Goal: Task Accomplishment & Management: Use online tool/utility

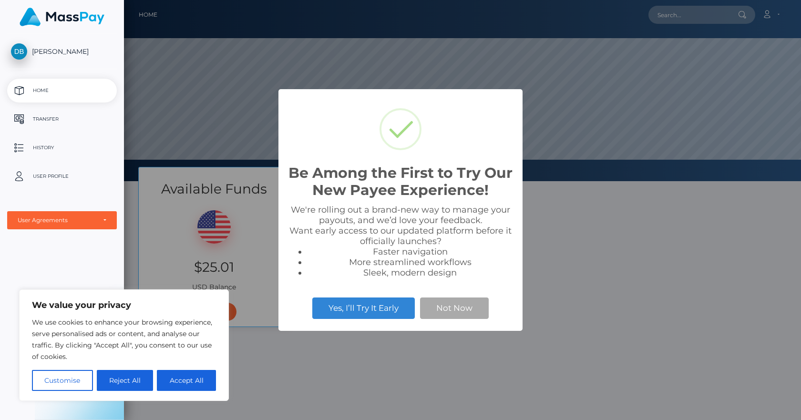
scroll to position [181, 677]
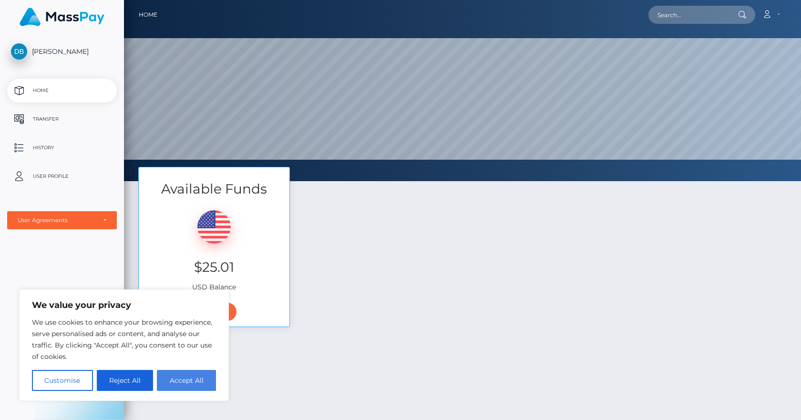
click at [183, 381] on button "Accept All" at bounding box center [186, 380] width 59 height 21
checkbox input "true"
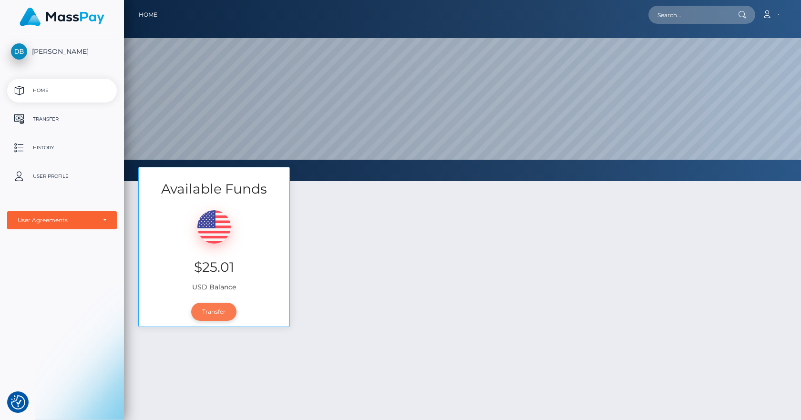
click at [220, 311] on link "Transfer" at bounding box center [213, 312] width 45 height 18
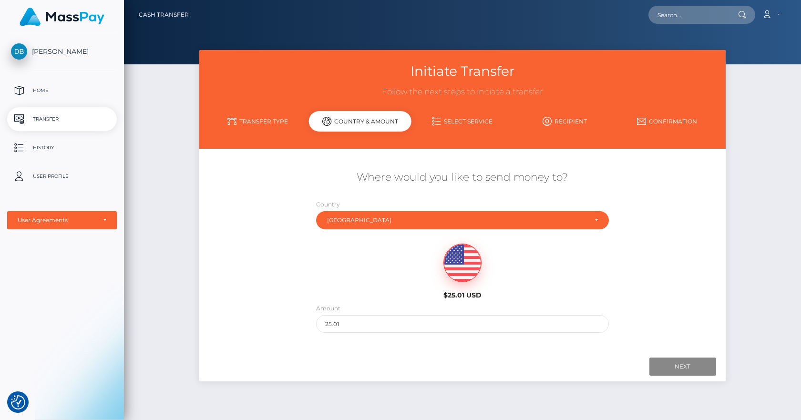
click at [258, 119] on link "Transfer Type" at bounding box center [257, 121] width 103 height 17
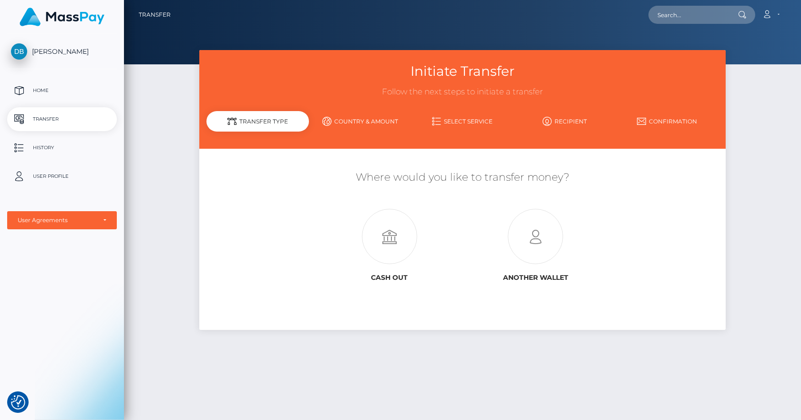
click at [465, 117] on link "Select Service" at bounding box center [463, 121] width 103 height 17
click at [458, 121] on link "Select Service" at bounding box center [463, 121] width 103 height 17
click at [375, 246] on icon at bounding box center [390, 236] width 146 height 55
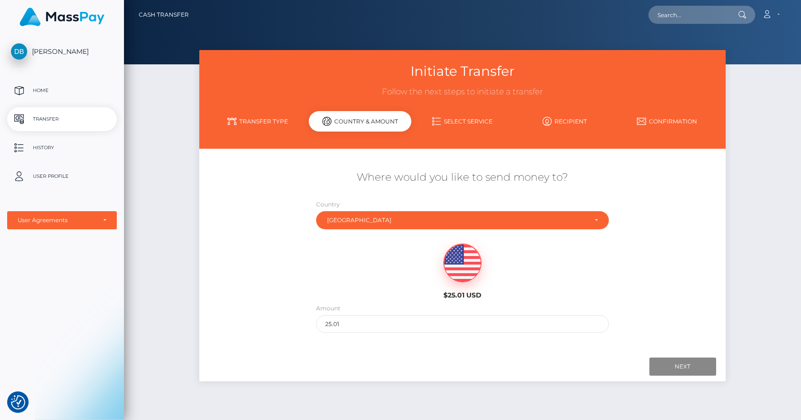
click at [270, 123] on link "Transfer Type" at bounding box center [257, 121] width 103 height 17
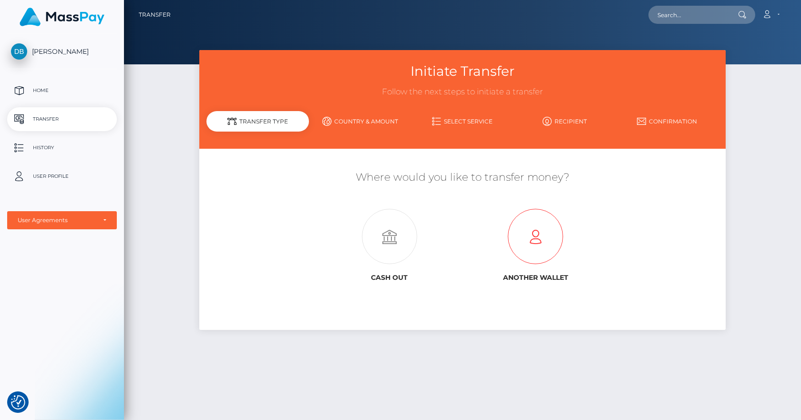
click at [542, 233] on icon at bounding box center [536, 236] width 146 height 55
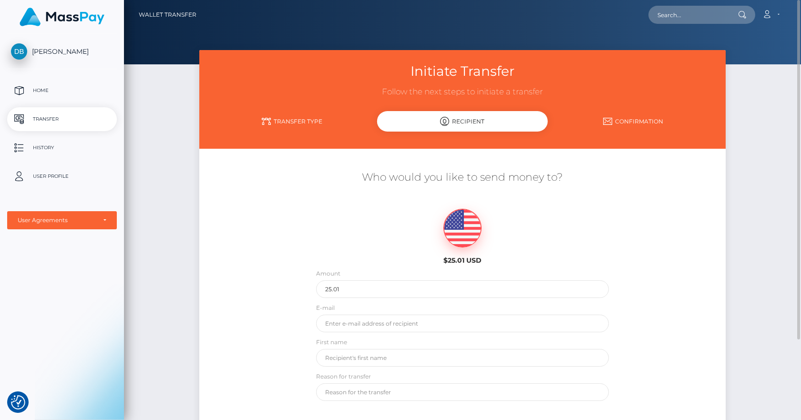
click at [297, 118] on link "Transfer Type" at bounding box center [291, 121] width 171 height 17
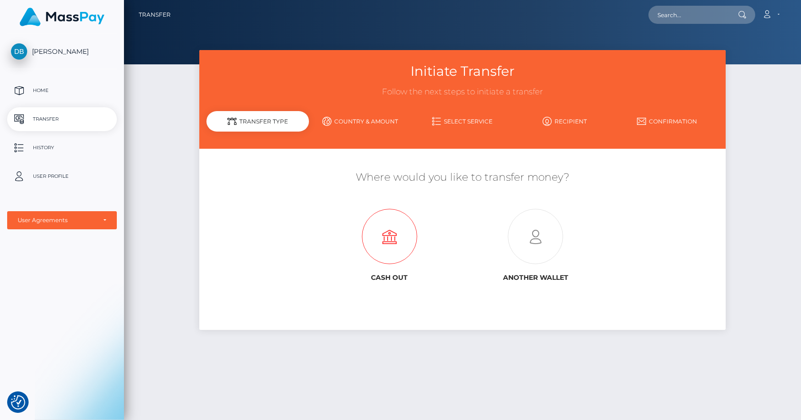
click at [407, 240] on icon at bounding box center [390, 236] width 146 height 55
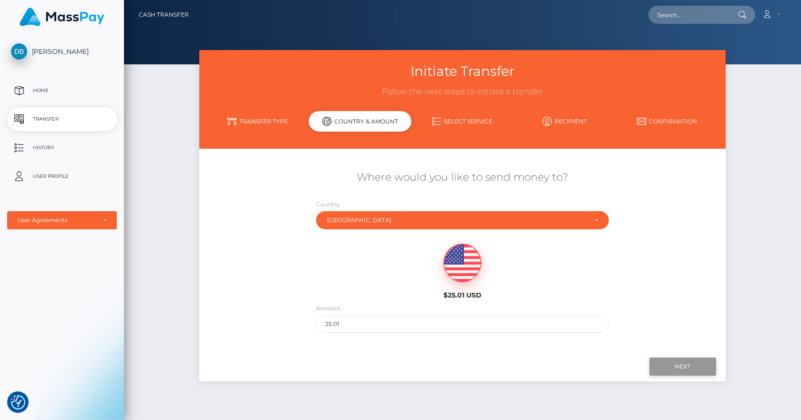
click at [685, 366] on input "Next" at bounding box center [682, 367] width 67 height 18
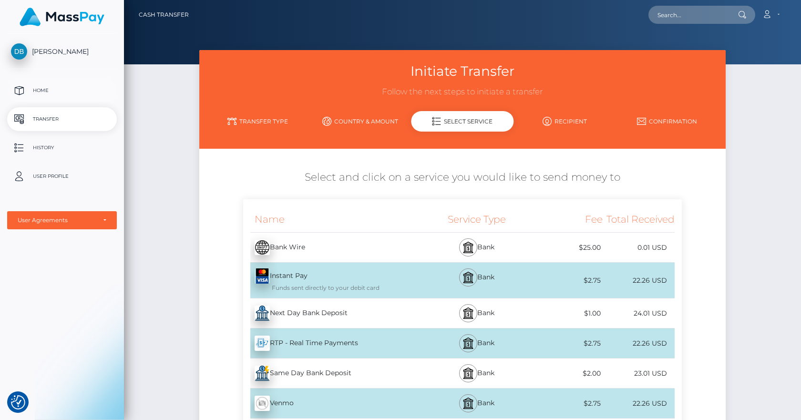
click at [32, 86] on p "Home" at bounding box center [62, 90] width 102 height 14
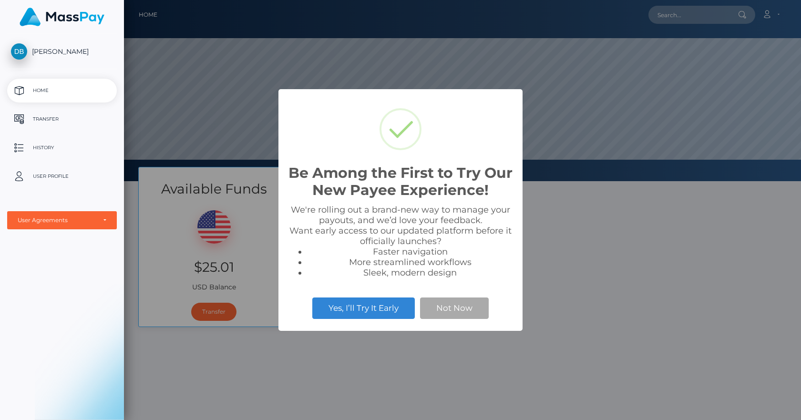
scroll to position [181, 677]
click at [446, 304] on button "Not Now" at bounding box center [454, 308] width 69 height 21
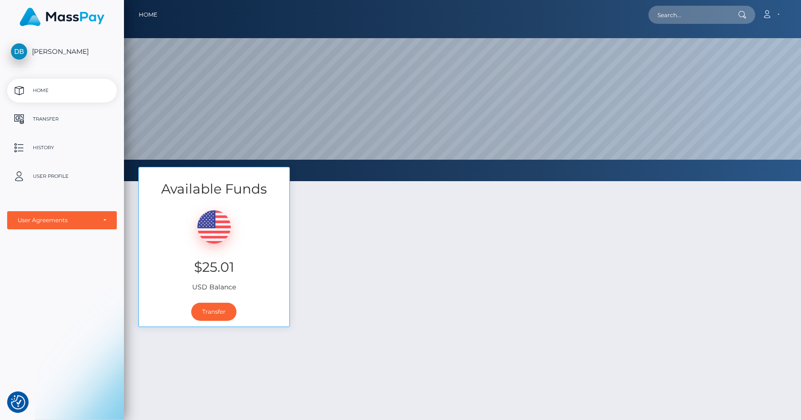
drag, startPoint x: 313, startPoint y: 0, endPoint x: 562, endPoint y: 214, distance: 328.3
click at [562, 216] on div "Available Funds $25.01 USD Balance Transfer" at bounding box center [462, 252] width 663 height 170
